Goal: Task Accomplishment & Management: Complete application form

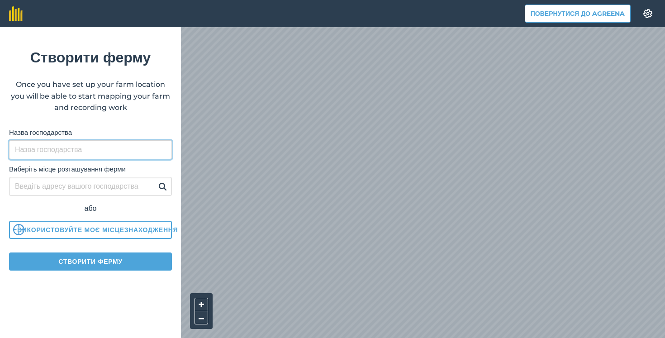
click at [48, 147] on input "Назва господарства" at bounding box center [90, 149] width 163 height 19
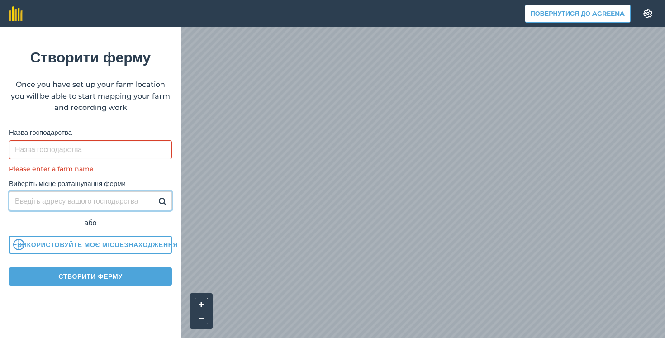
click at [50, 185] on div "Виберіть місце розташування ферми або Використовуйте моє місцезнаходження" at bounding box center [90, 214] width 163 height 80
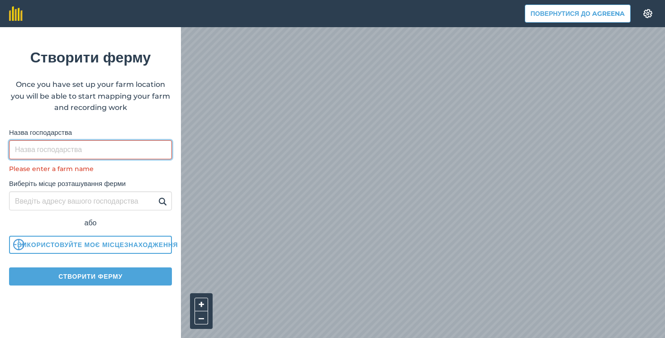
click at [52, 145] on input "Назва господарства" at bounding box center [90, 149] width 163 height 19
click at [81, 148] on input "Назва господарства" at bounding box center [90, 149] width 163 height 19
